Goal: Task Accomplishment & Management: Manage account settings

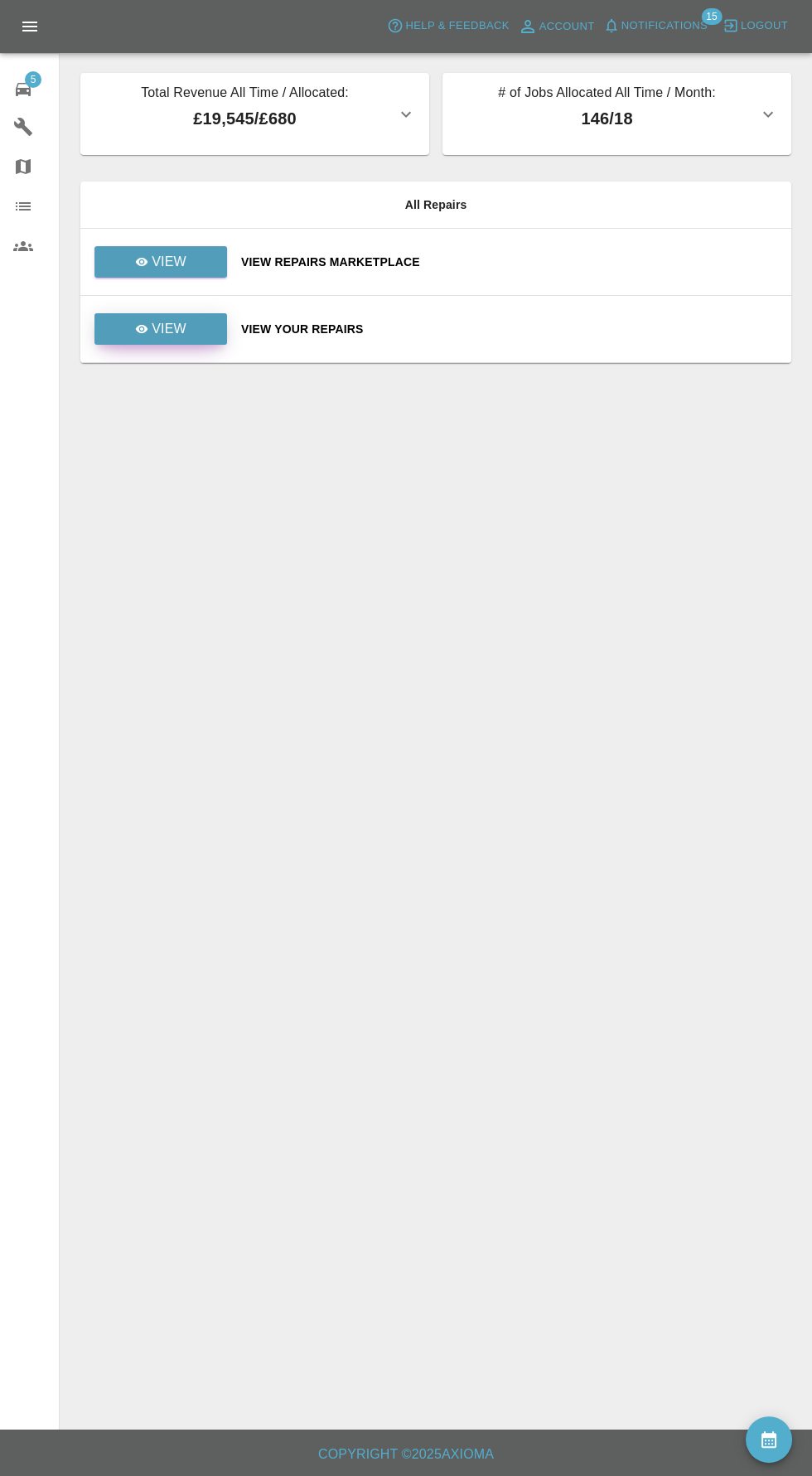
click at [204, 334] on link "View" at bounding box center [161, 329] width 132 height 31
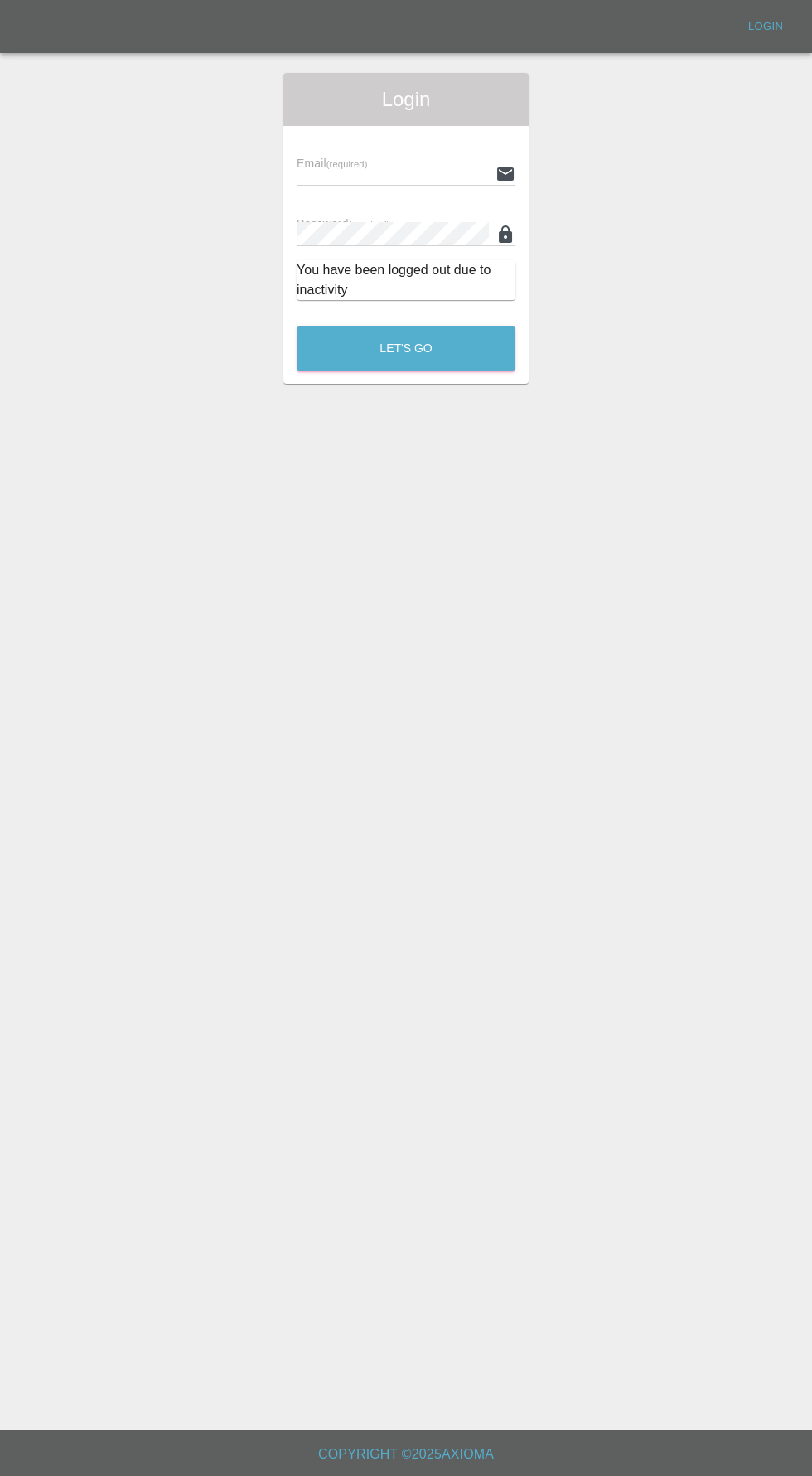
click at [398, 173] on input "text" at bounding box center [392, 173] width 192 height 24
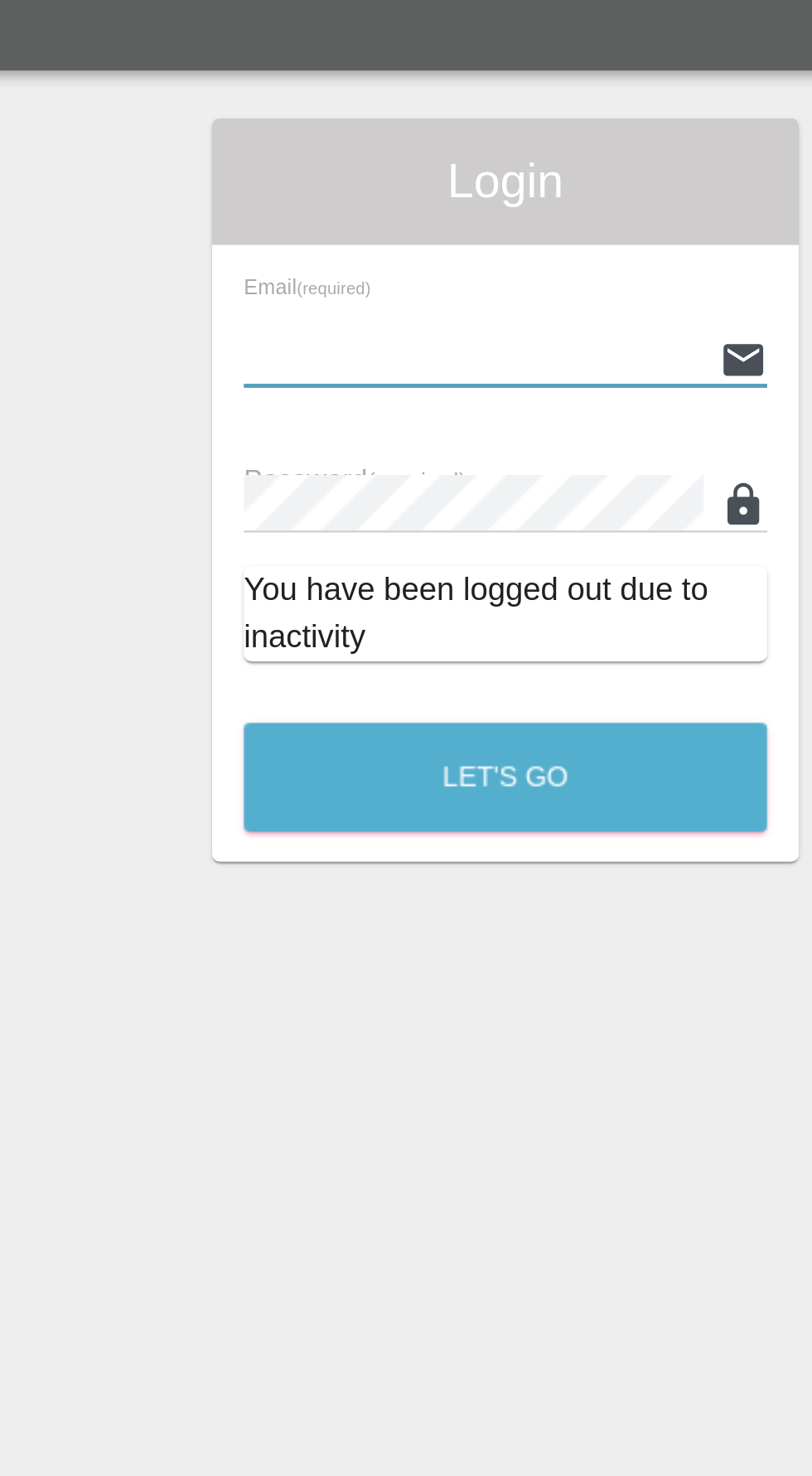
type input "[EMAIL_ADDRESS][DOMAIN_NAME]"
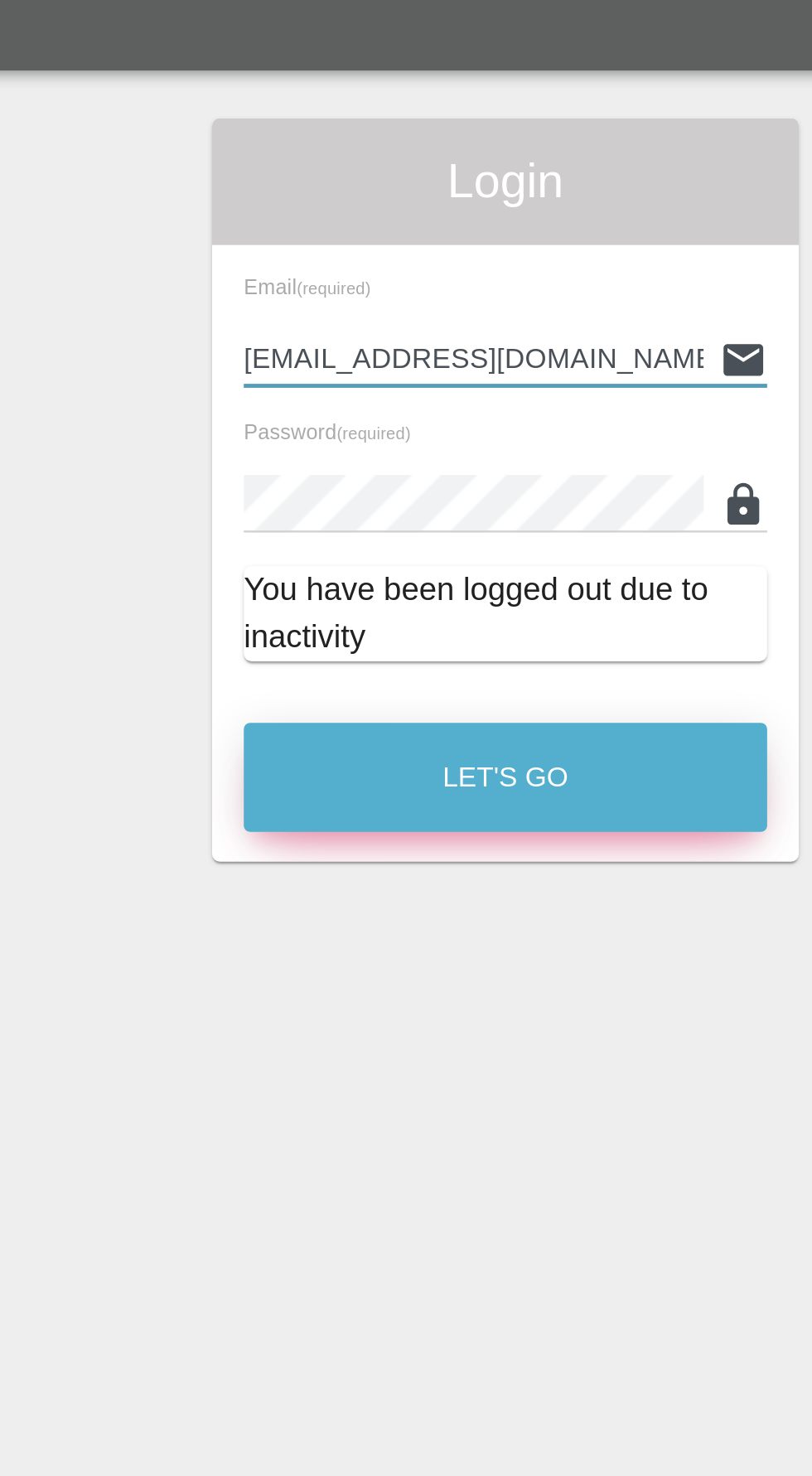
click at [459, 362] on button "Let's Go" at bounding box center [406, 349] width 219 height 46
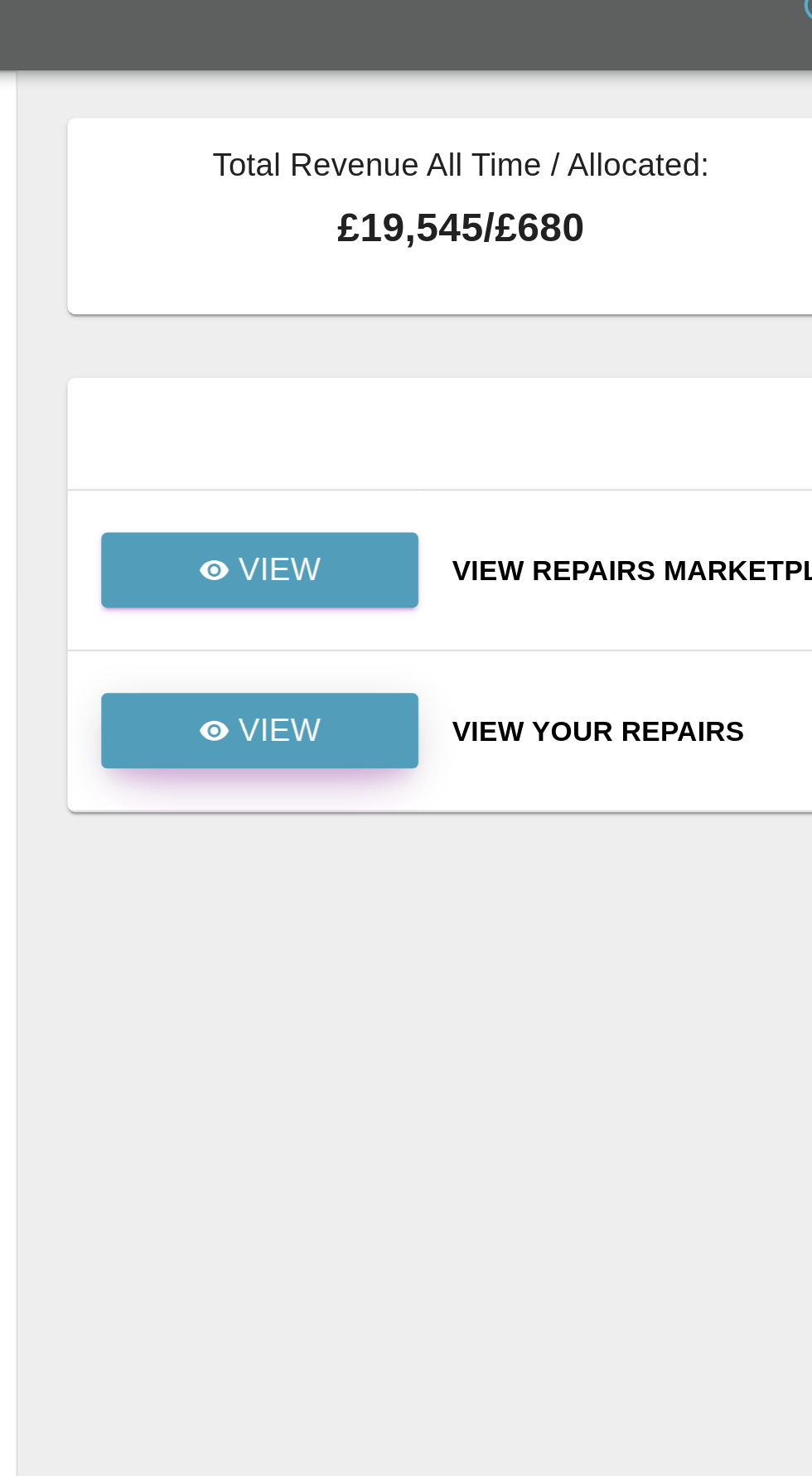
click at [163, 335] on p "View" at bounding box center [169, 329] width 35 height 19
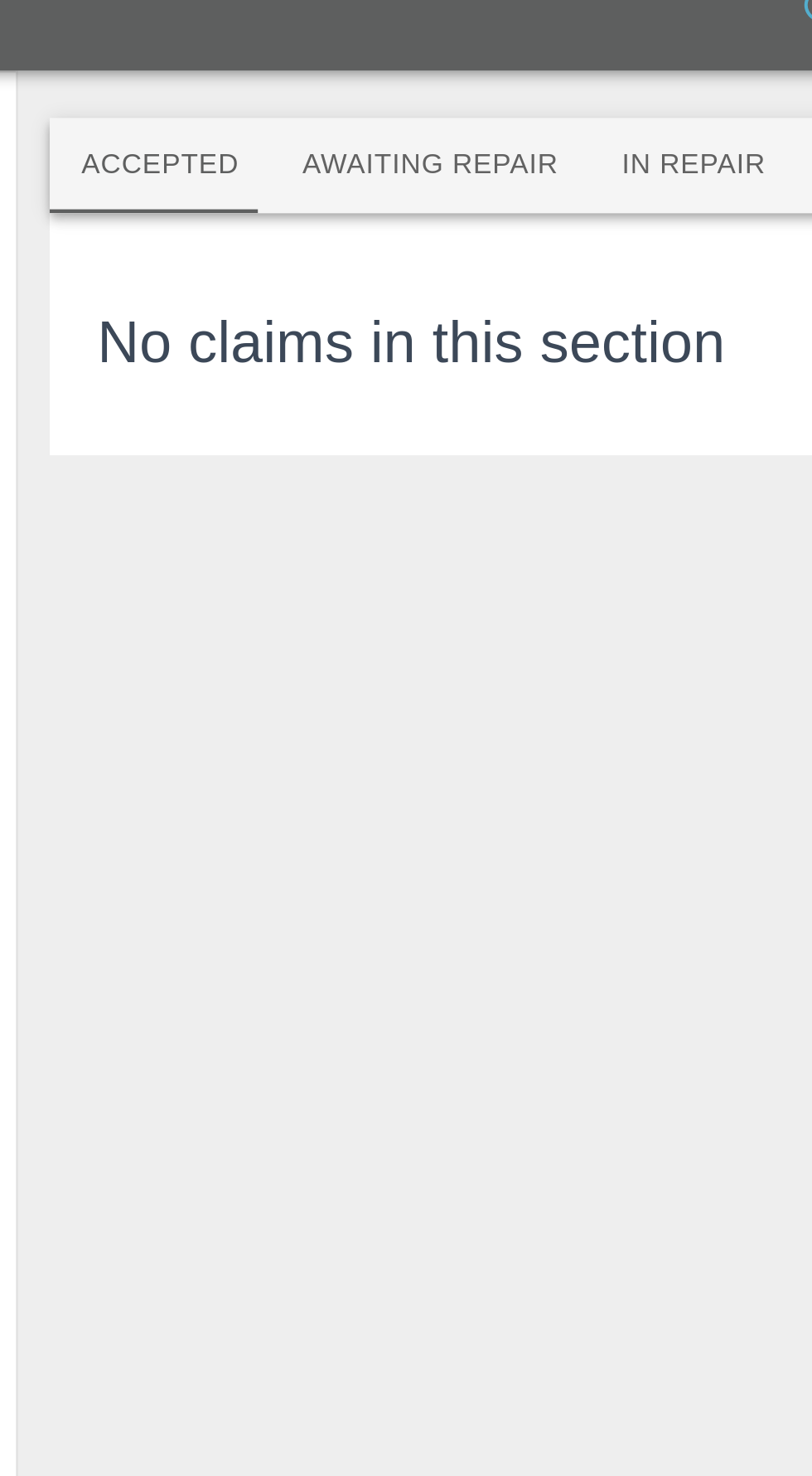
click at [198, 94] on button "Awaiting Repair" at bounding box center [231, 92] width 133 height 40
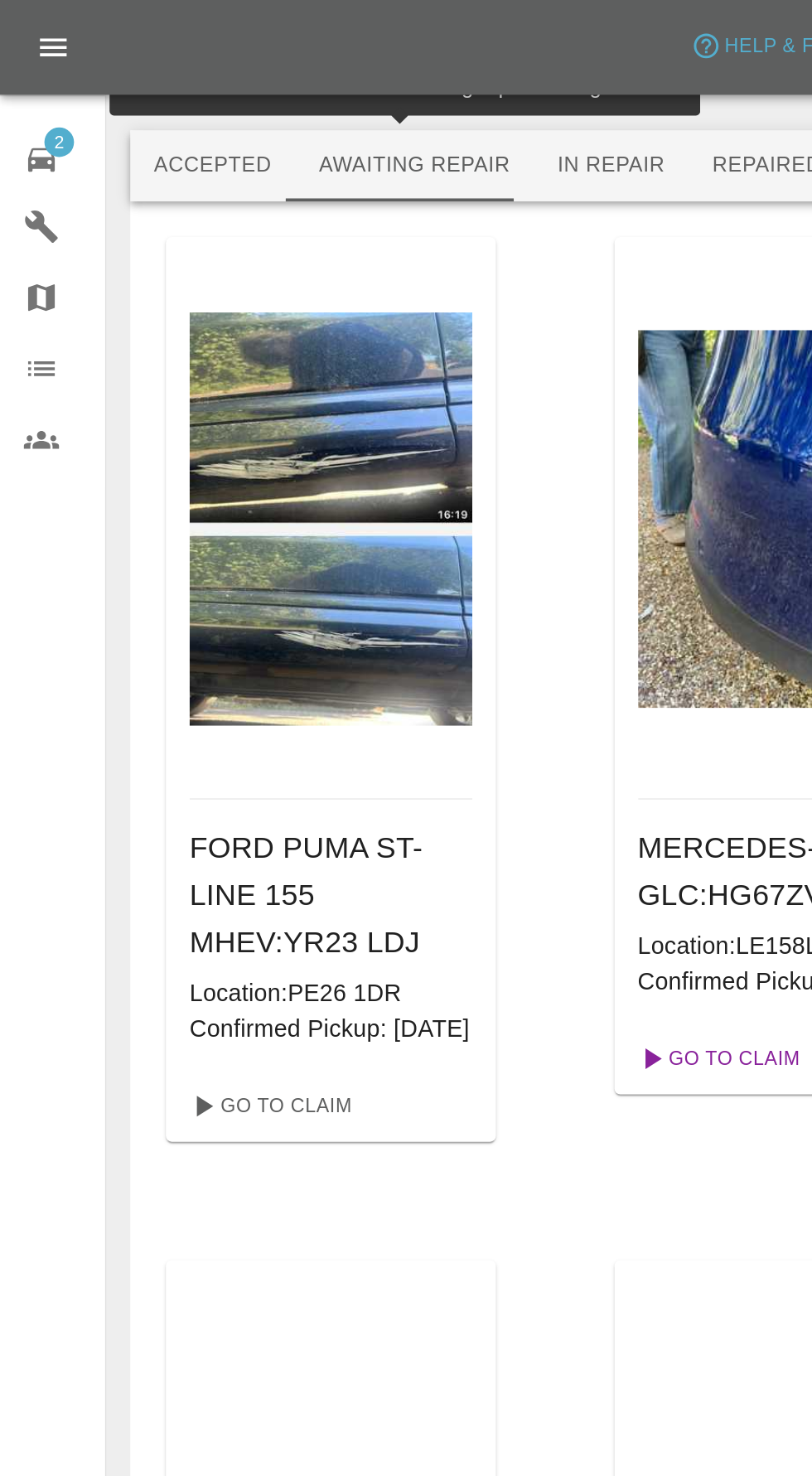
click at [351, 606] on link "Go To Claim" at bounding box center [401, 592] width 102 height 26
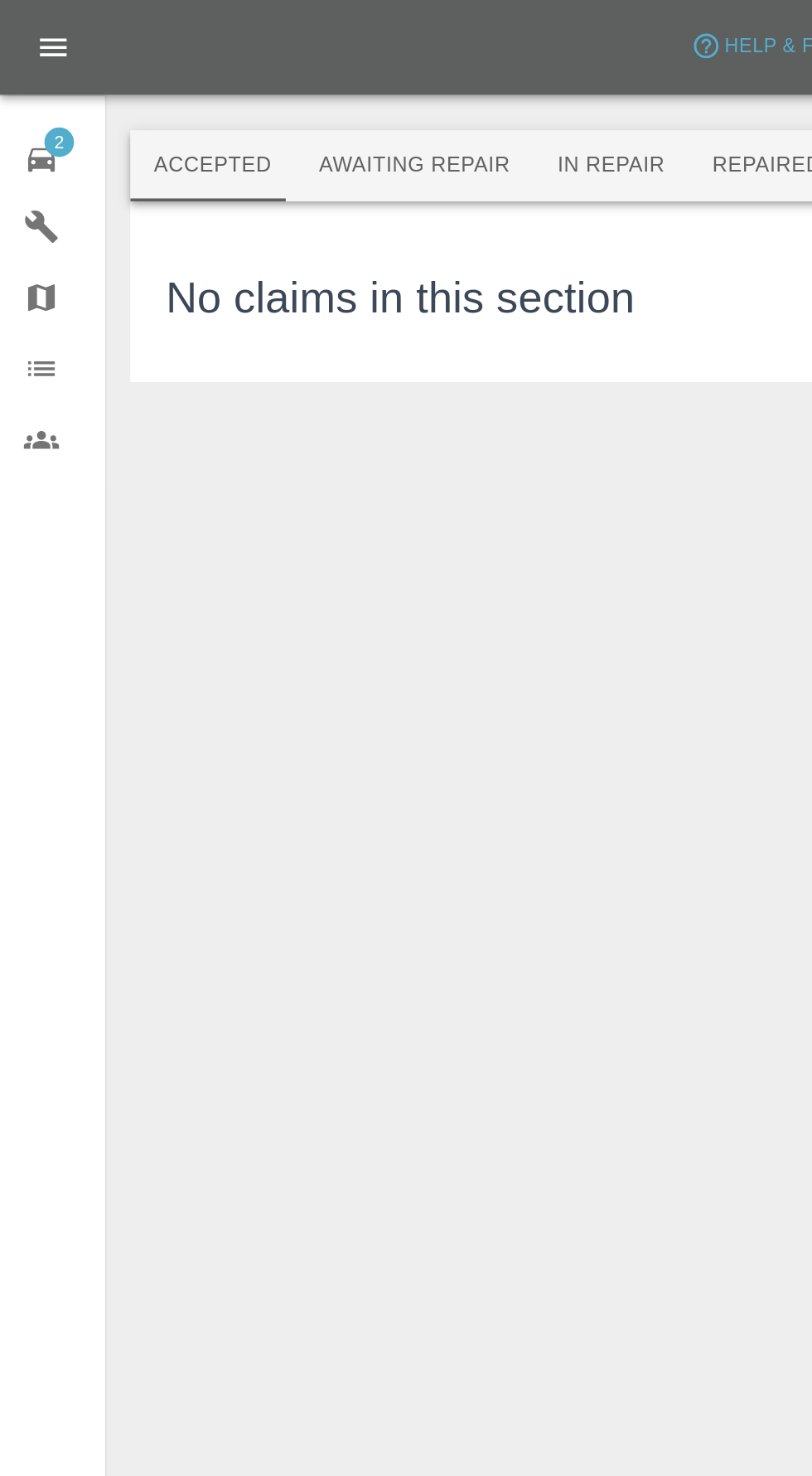
click at [247, 91] on button "Awaiting Repair" at bounding box center [231, 92] width 133 height 40
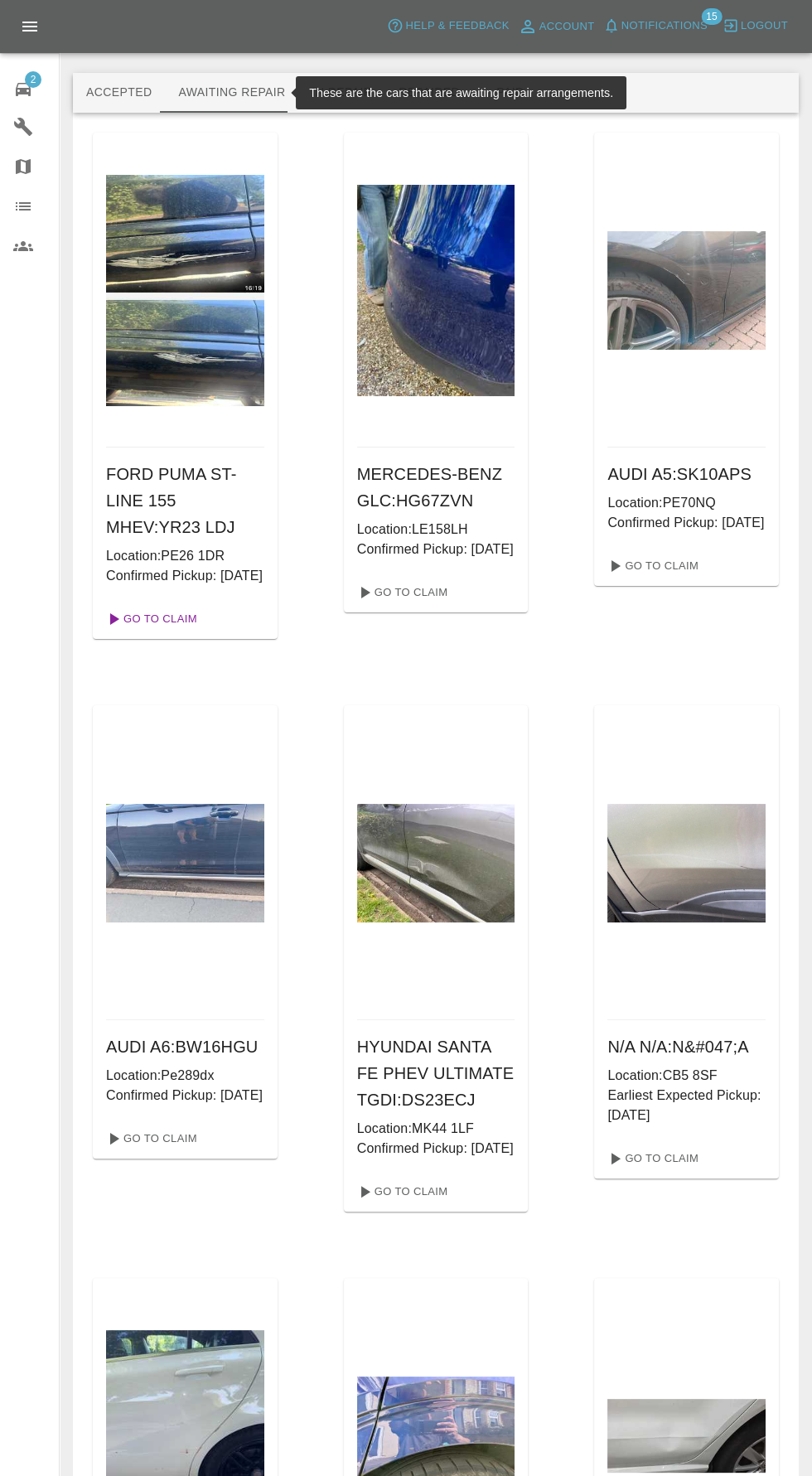
click at [153, 633] on link "Go To Claim" at bounding box center [150, 618] width 102 height 26
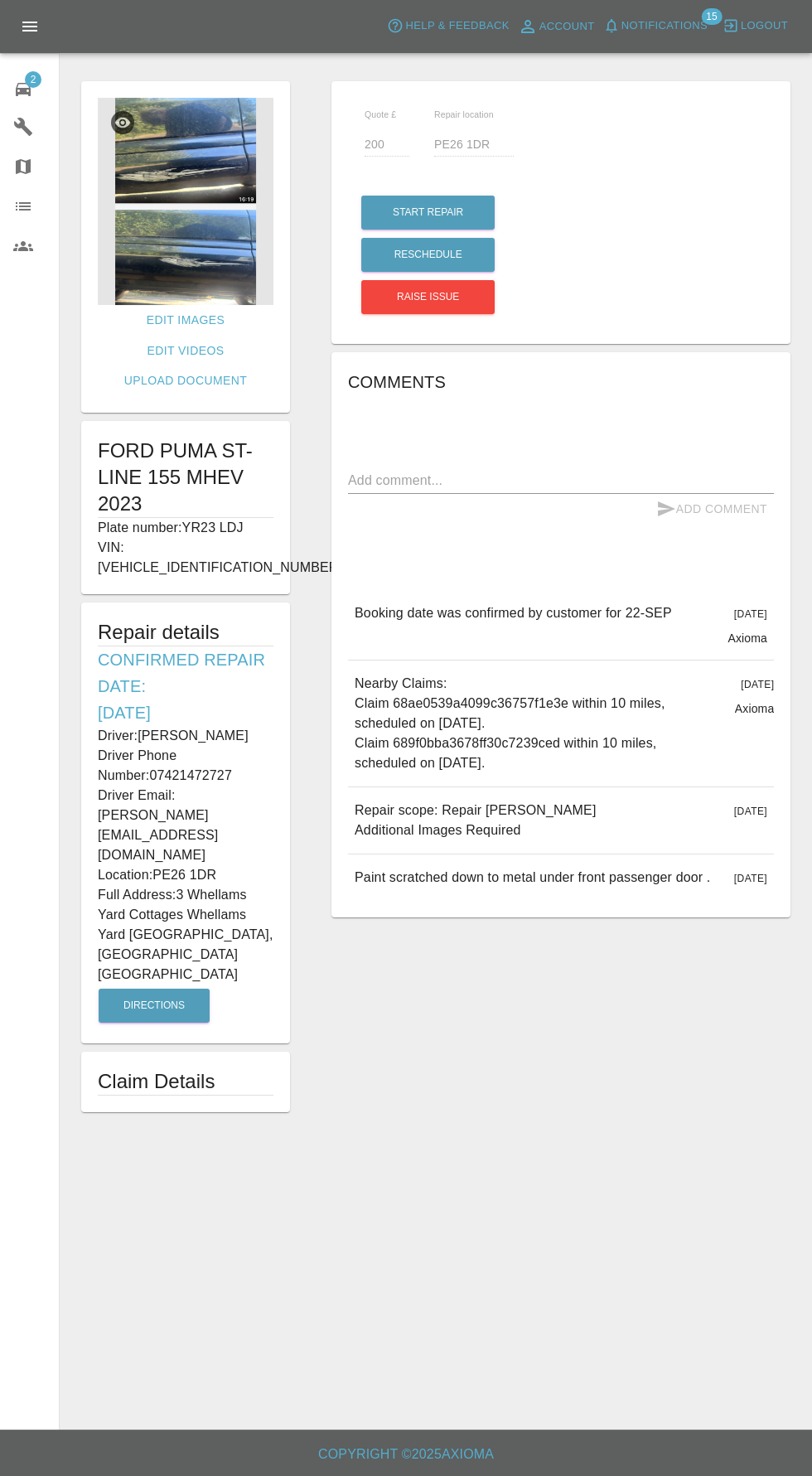
click at [210, 235] on img at bounding box center [185, 201] width 175 height 207
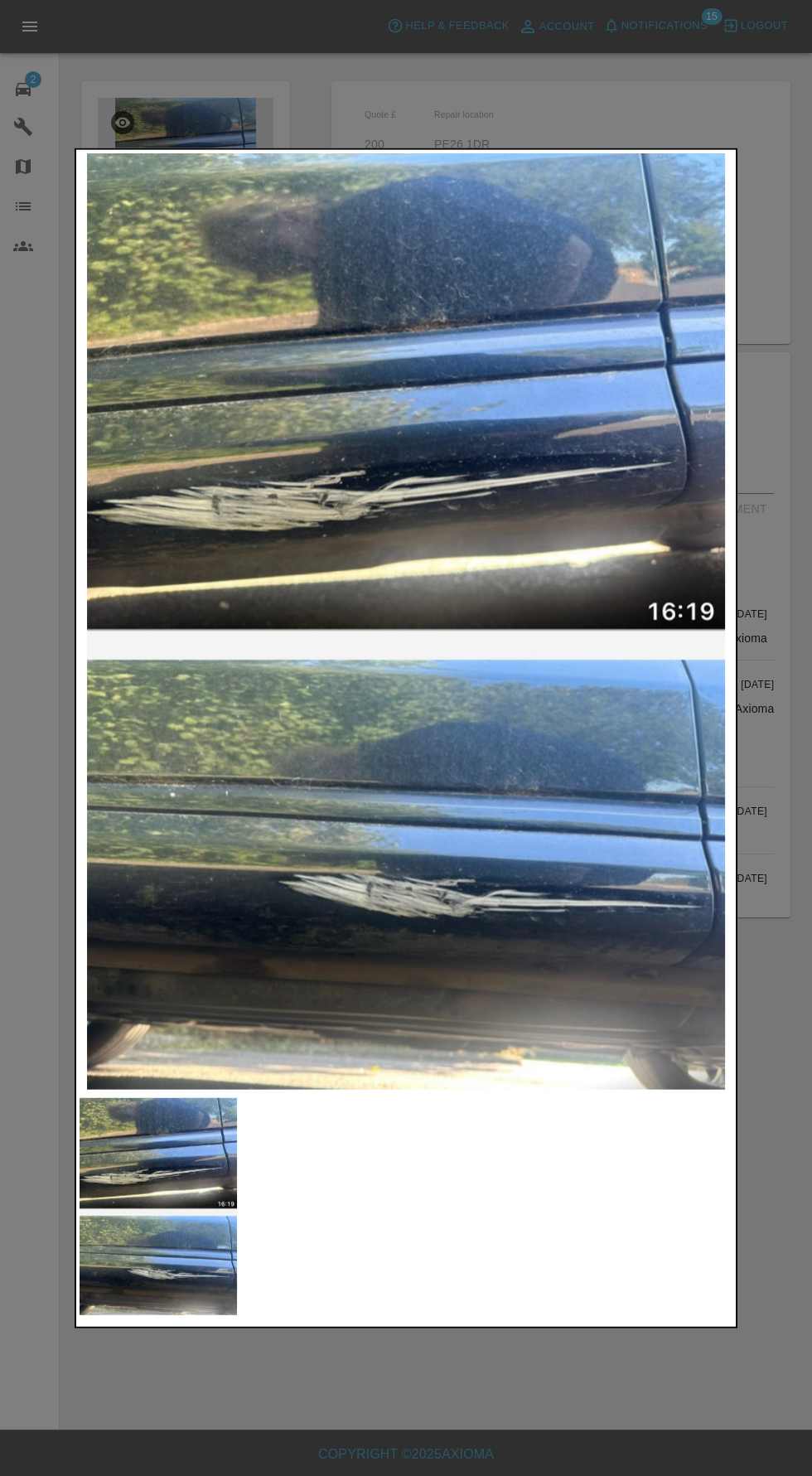
click at [607, 1440] on div at bounding box center [406, 738] width 812 height 1476
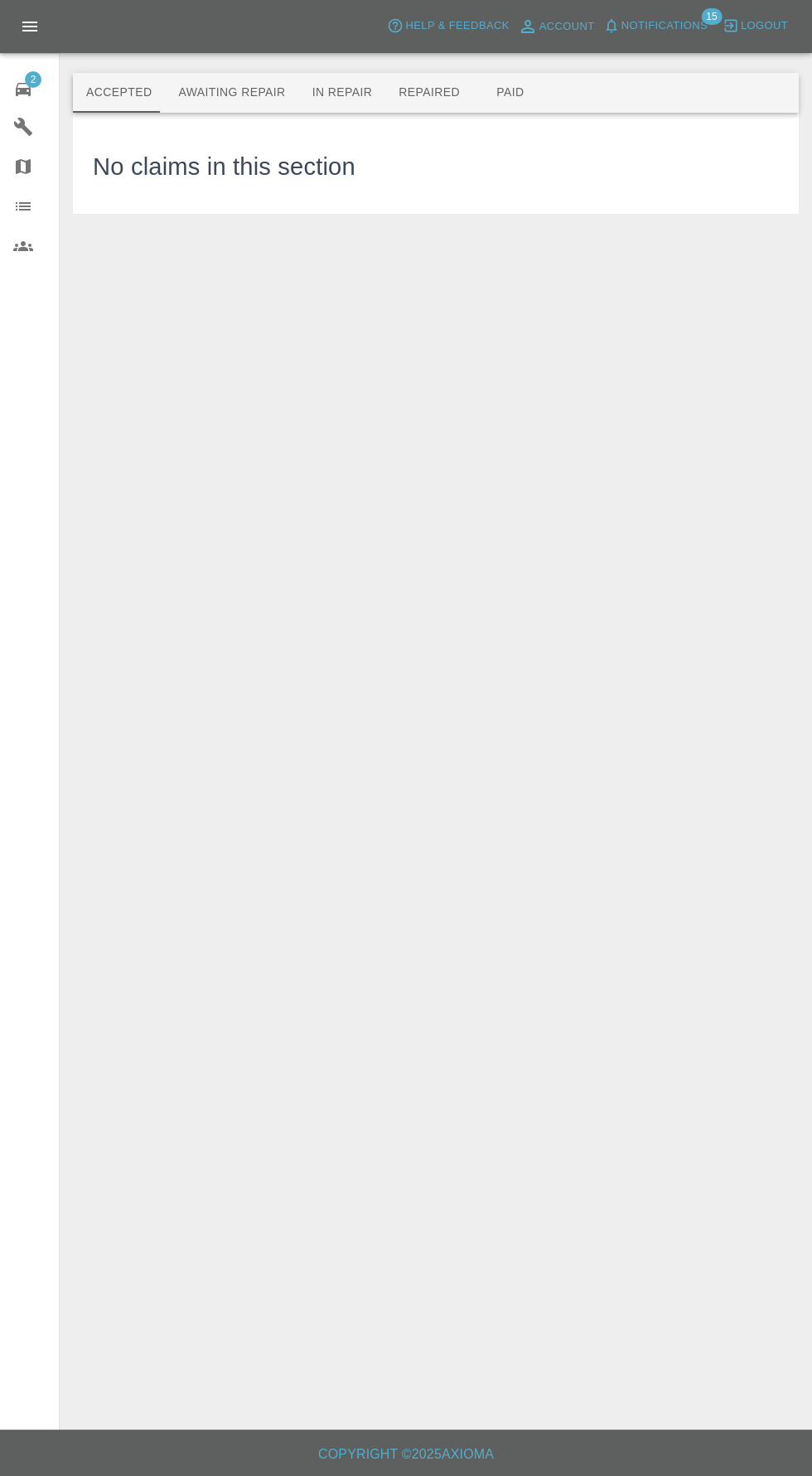
click at [194, 46] on div "Axioma Help & Feedback Account Notifications 15 Logout" at bounding box center [406, 26] width 812 height 53
click at [250, 81] on button "Awaiting Repair" at bounding box center [231, 92] width 133 height 40
click at [678, 24] on span "Notifications" at bounding box center [664, 26] width 87 height 19
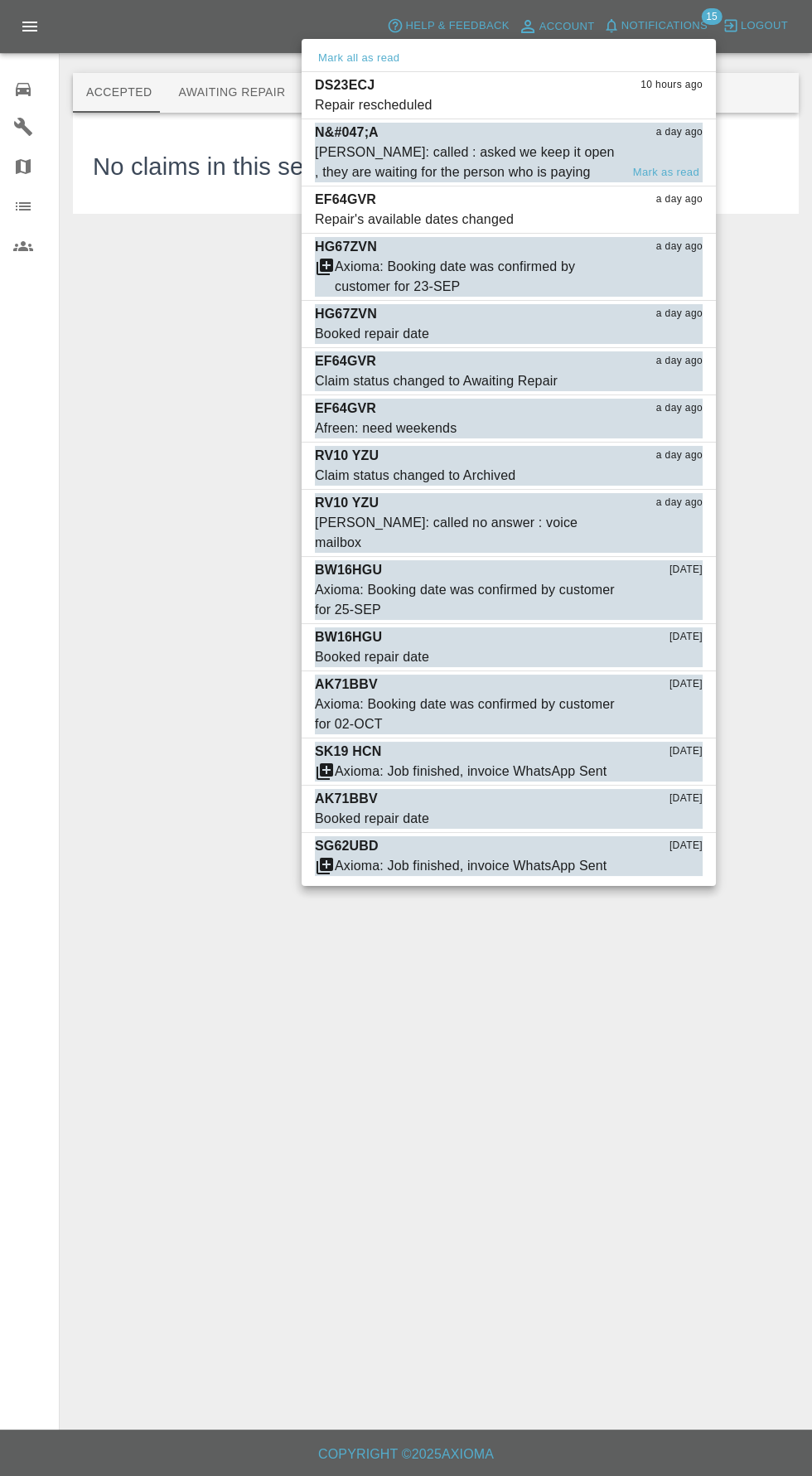
click at [581, 153] on div "Castro: called : asked we keep it open , they are waiting for the person who is…" at bounding box center [466, 162] width 305 height 40
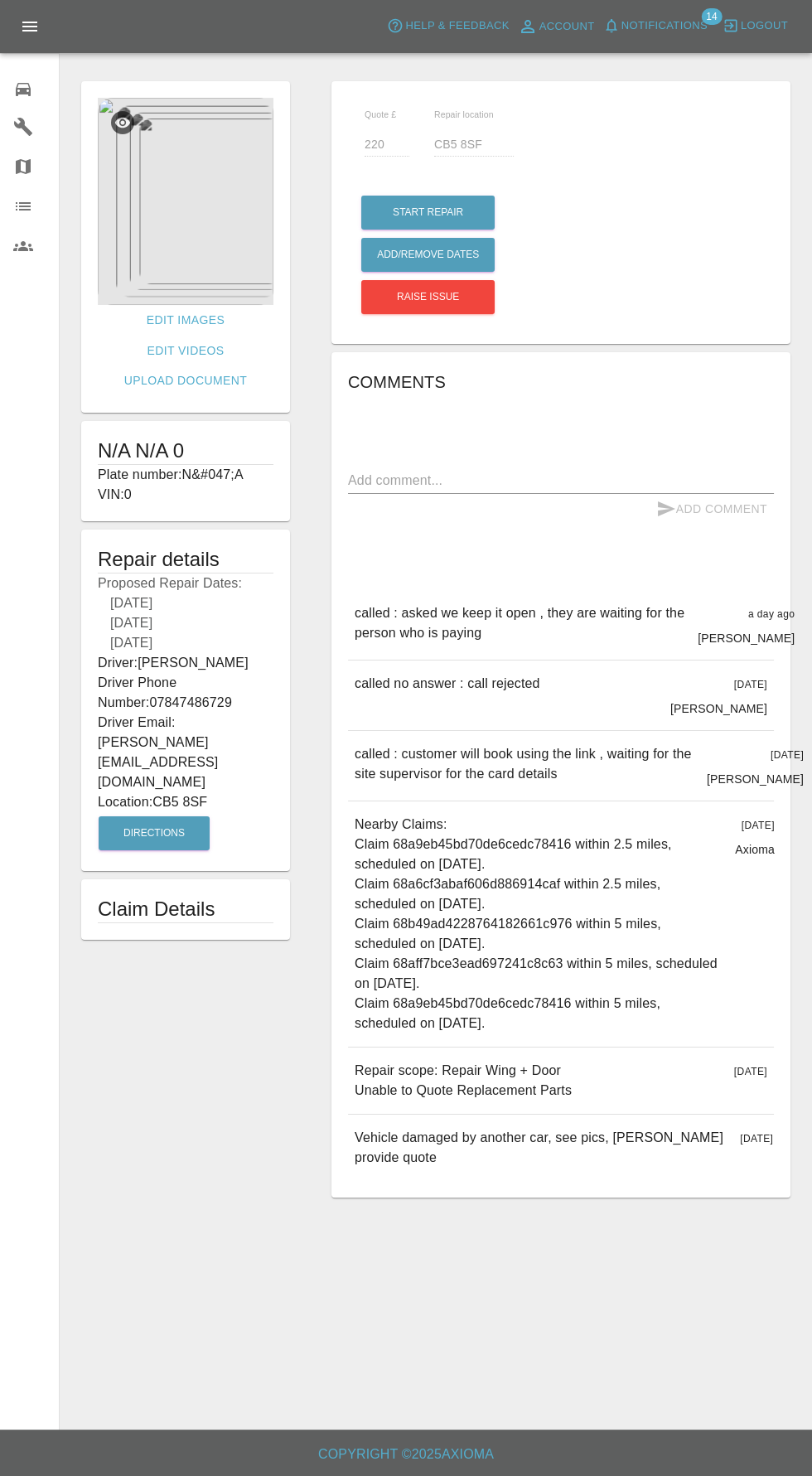
click at [18, 75] on div "0" at bounding box center [37, 87] width 47 height 24
